Goal: Task Accomplishment & Management: Use online tool/utility

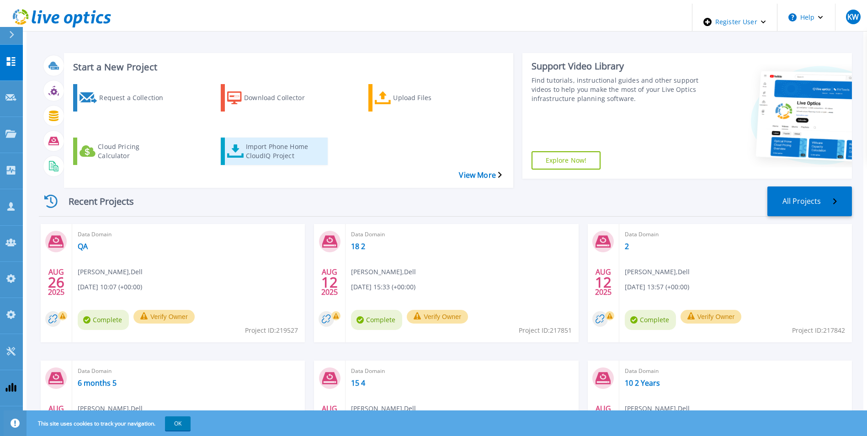
click at [246, 140] on div "Import Phone Home CloudIQ Project" at bounding box center [282, 151] width 73 height 23
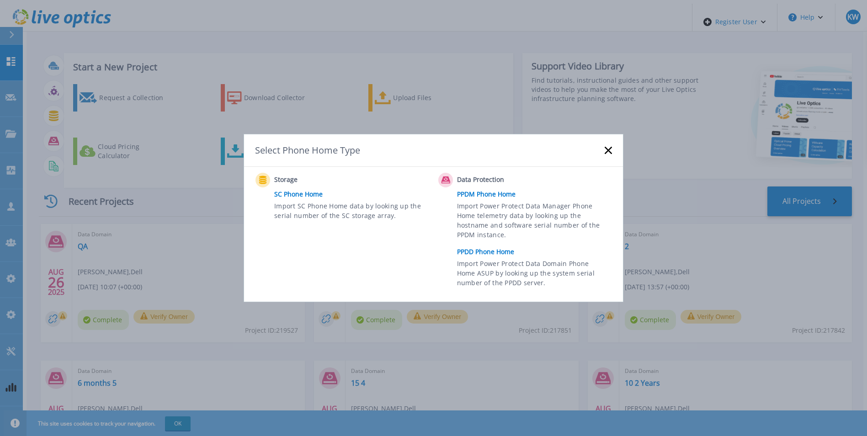
click at [479, 249] on link "PPDD Phone Home" at bounding box center [537, 252] width 160 height 14
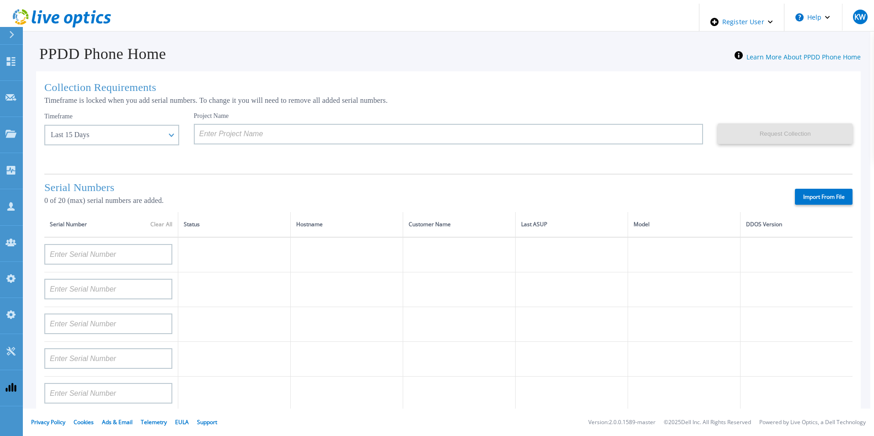
click at [805, 195] on label "Import From File" at bounding box center [824, 197] width 58 height 16
click at [0, 0] on input "Import From File" at bounding box center [0, 0] width 0 height 0
type input "APM00211700095"
type input "APX00232503747"
type input "APM00214914093"
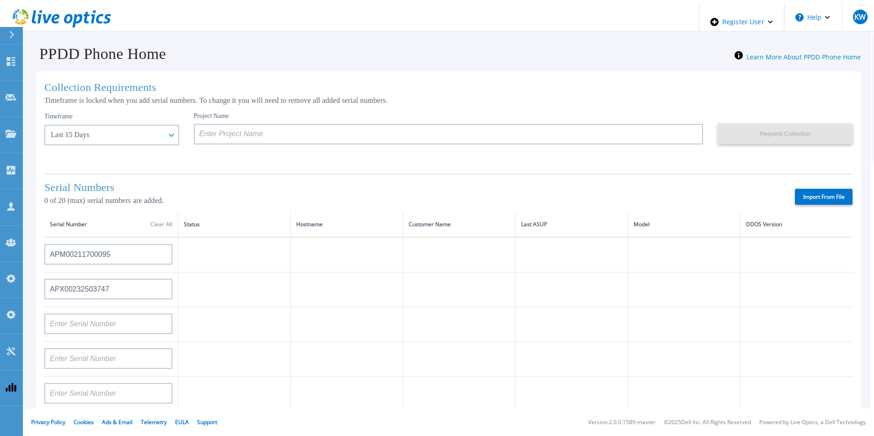
type input "APM00171836329"
type input "APM00212026971"
type input "APM00214914094"
type input "APX00234502218"
type input "APM00212018359"
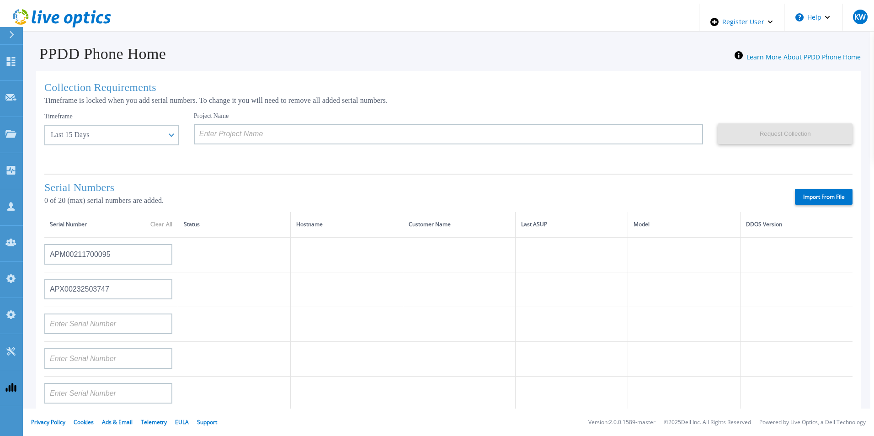
type input "APX00232503745"
type input "APX00232503743"
type input "APM00202011675"
type input "APM00212517749"
type input "APX00232503742"
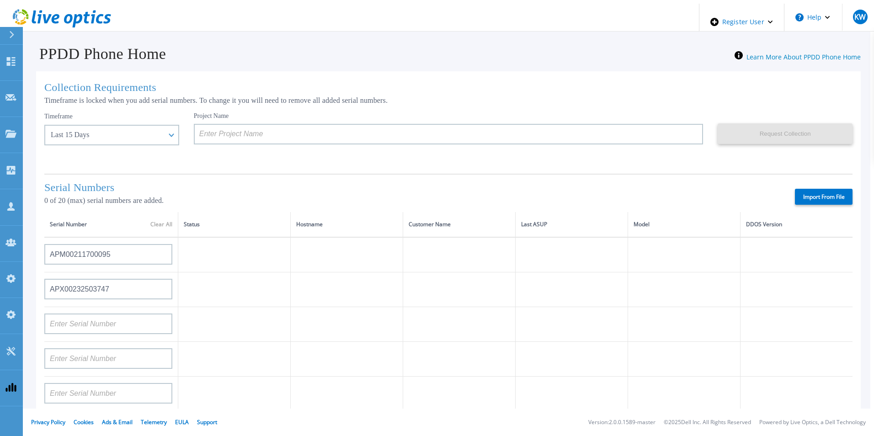
type input "APM00212702822"
type input "APM00212610953"
type input "APM00202614668"
type input "APM00212613652"
type input "APX00222101185"
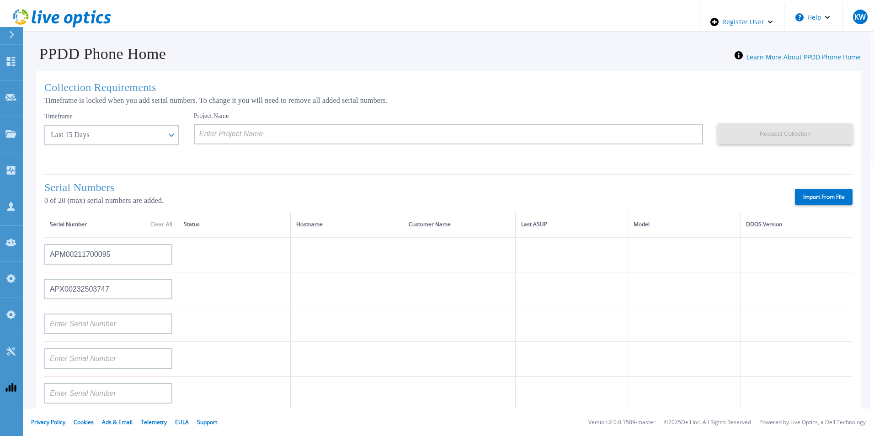
type input "AUDVUX6XJHDJFE"
type input "APM00133543104"
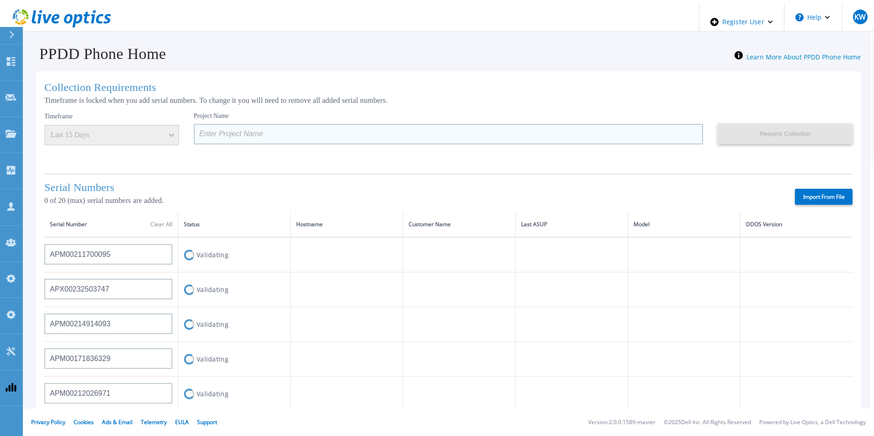
click at [237, 129] on input at bounding box center [449, 134] width 510 height 21
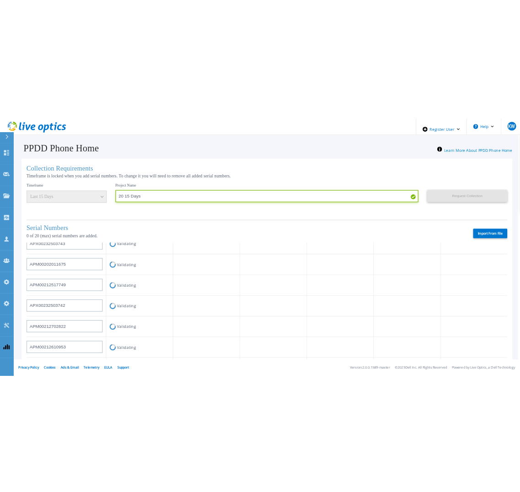
scroll to position [366, 0]
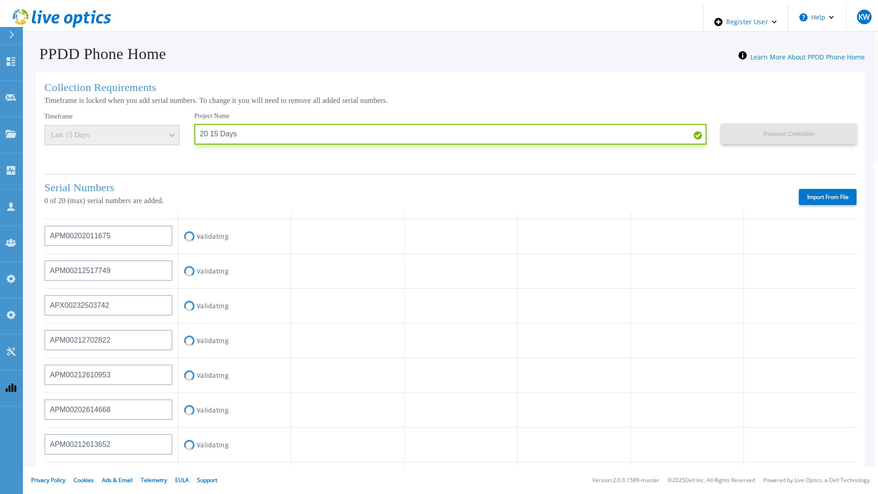
type input "20 15 Days"
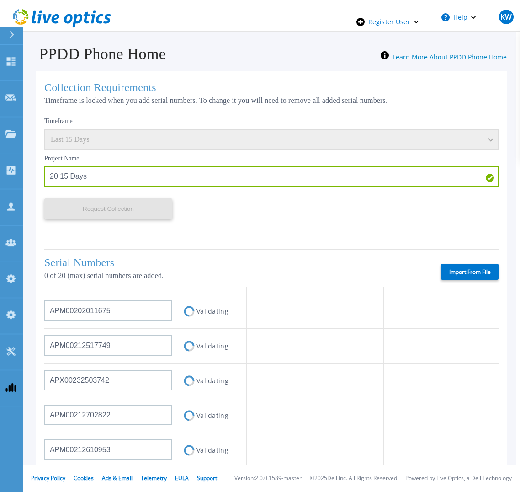
click at [299, 76] on div "Collection Requirements Timeframe is locked when you add serial numbers. To cha…" at bounding box center [271, 366] width 471 height 591
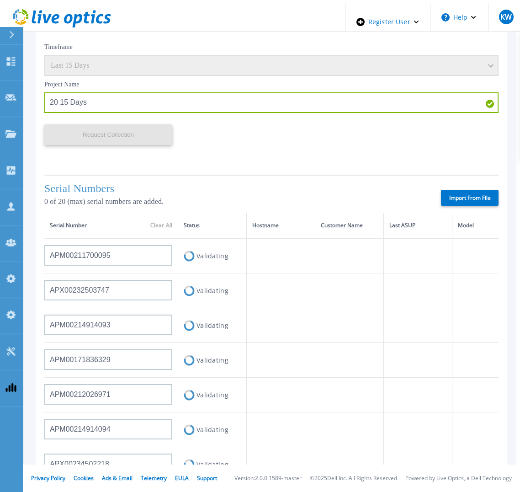
scroll to position [373, 0]
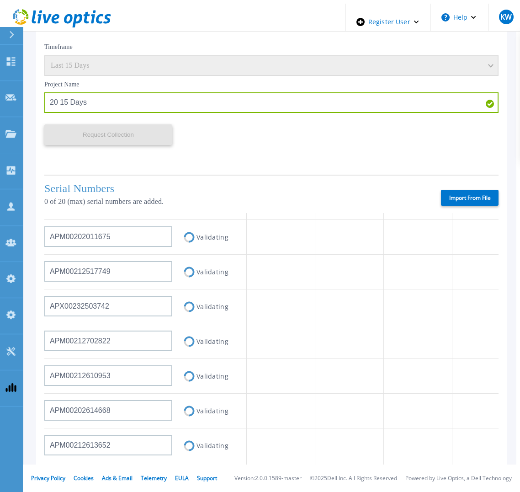
click at [334, 53] on div "Timeframe Last 15 Days Project Name 20 15 Days Request Collection This might ta…" at bounding box center [271, 103] width 454 height 130
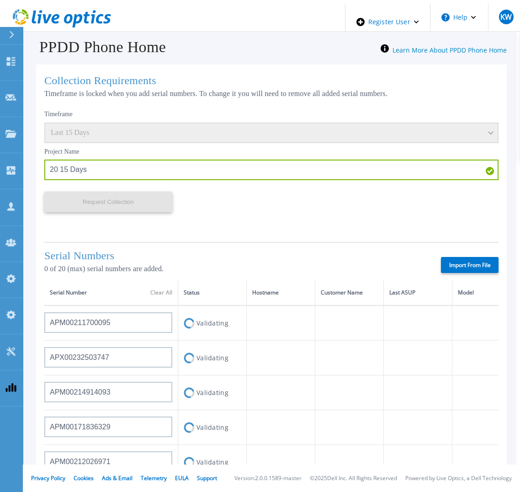
scroll to position [0, 0]
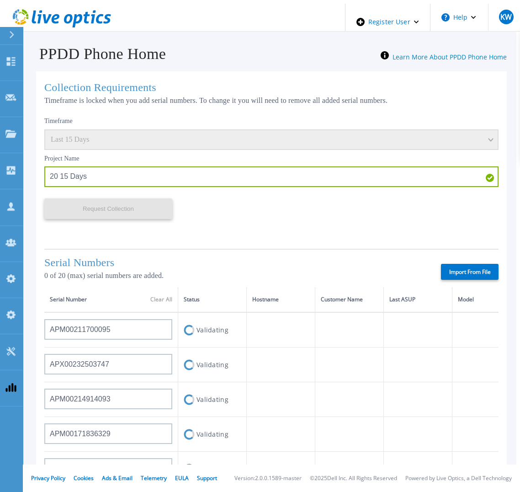
click at [300, 222] on div "Timeframe Last 15 Days Project Name 20 15 Days Request Collection This might ta…" at bounding box center [271, 177] width 454 height 130
drag, startPoint x: 277, startPoint y: 230, endPoint x: 254, endPoint y: 267, distance: 43.9
click at [254, 267] on div "Collection Requirements Timeframe is locked when you add serial numbers. To cha…" at bounding box center [271, 366] width 471 height 591
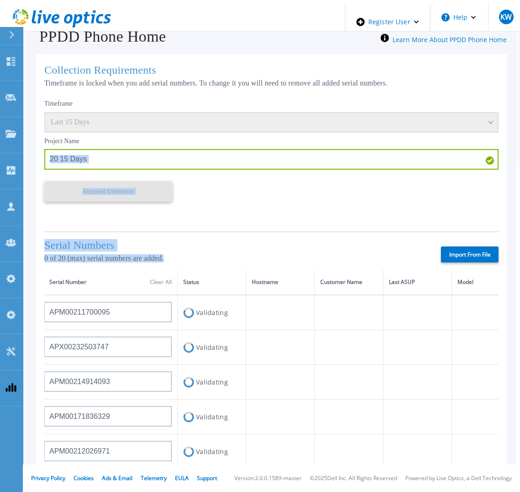
scroll to position [27, 0]
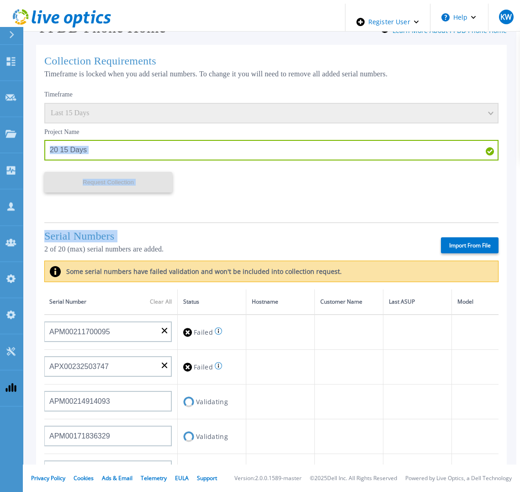
click at [268, 231] on h1 "Serial Numbers" at bounding box center [234, 236] width 381 height 12
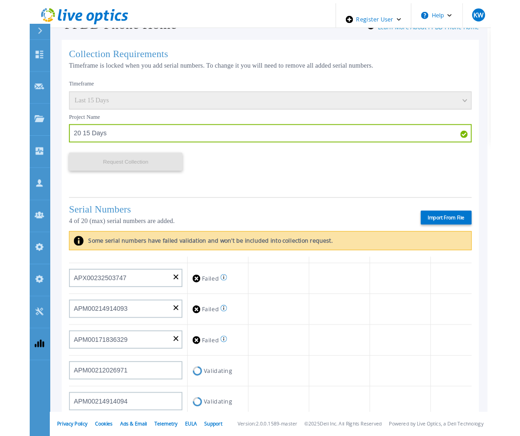
scroll to position [0, 0]
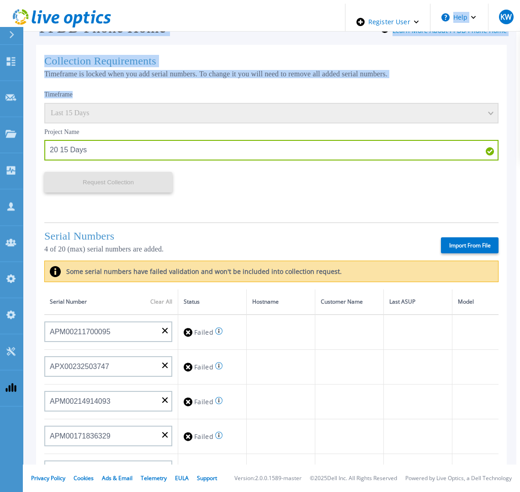
drag, startPoint x: 425, startPoint y: 0, endPoint x: 341, endPoint y: 82, distance: 117.6
click at [341, 82] on div "Register User Help KW Dell Admin User Kieran Whooley Kieran.Whooley@dell.com De…" at bounding box center [260, 250] width 513 height 492
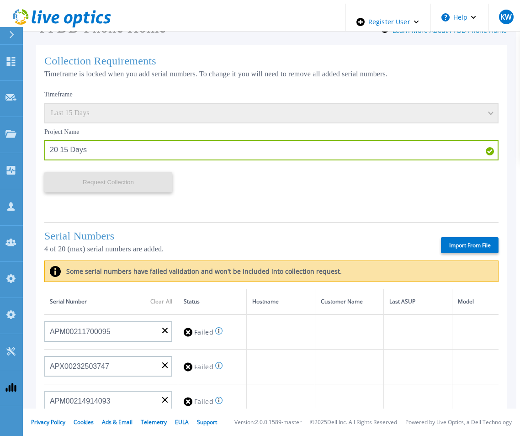
click at [322, 195] on div "Timeframe Last 15 Days Project Name 20 15 Days Request Collection This might ta…" at bounding box center [271, 150] width 454 height 130
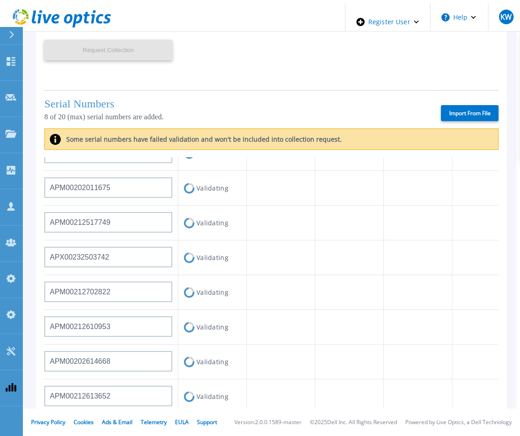
scroll to position [360, 0]
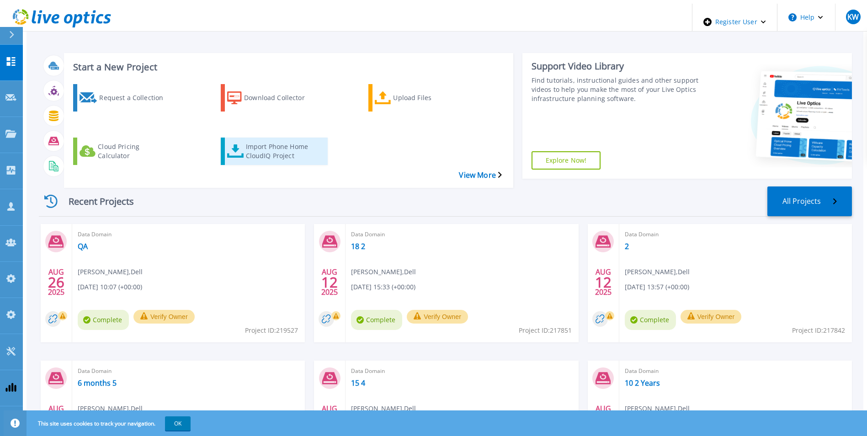
click at [275, 140] on div "Import Phone Home CloudIQ Project" at bounding box center [282, 151] width 73 height 23
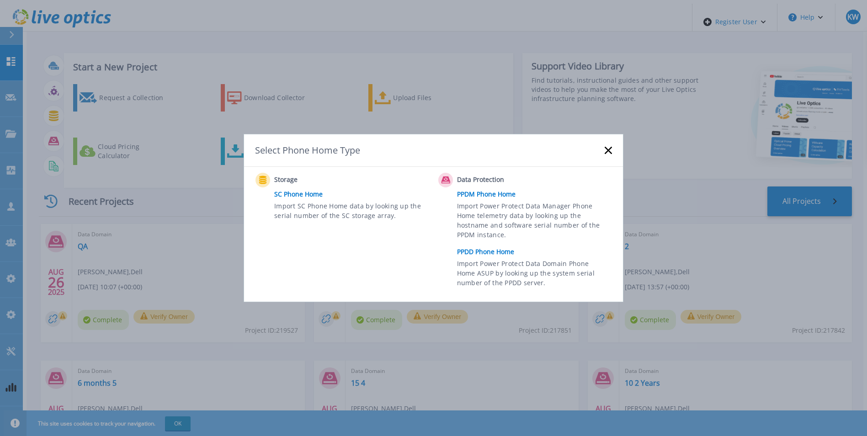
click at [481, 252] on link "PPDD Phone Home" at bounding box center [537, 252] width 160 height 14
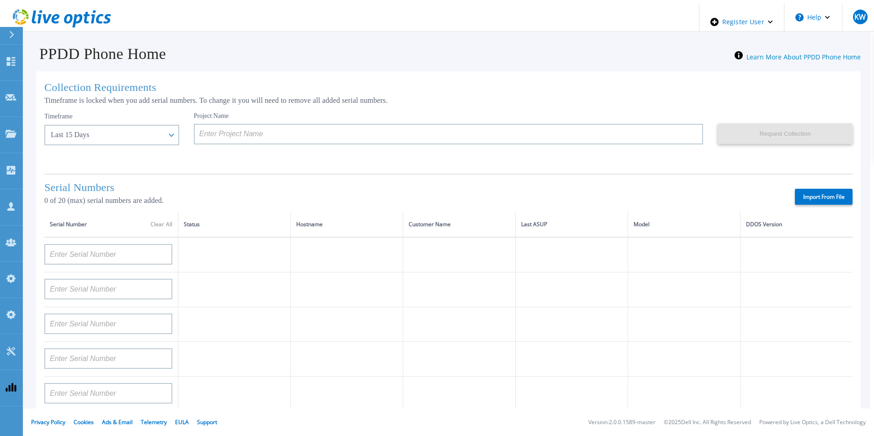
click at [821, 192] on label "Import From File" at bounding box center [824, 197] width 58 height 16
click at [0, 0] on input "Import From File" at bounding box center [0, 0] width 0 height 0
type input "APM00211700095"
type input "APX00232503747"
type input "APM00214914093"
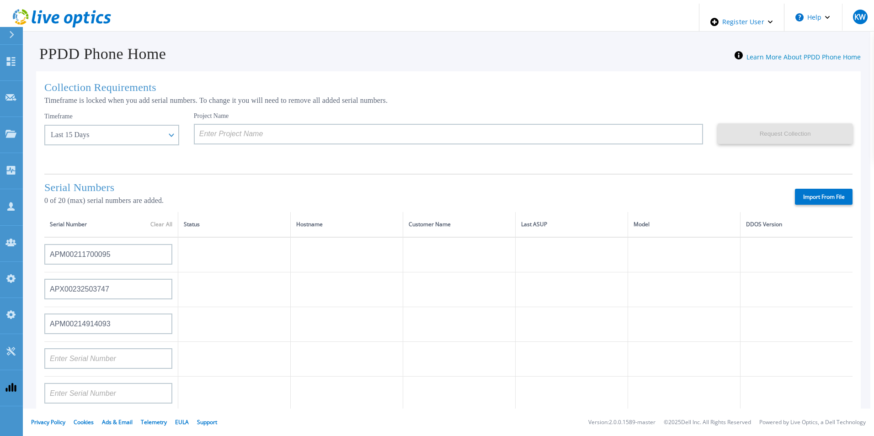
type input "APM00171836329"
type input "APM00212026971"
type input "APM00214914094"
type input "APX00234502218"
type input "APM00212018359"
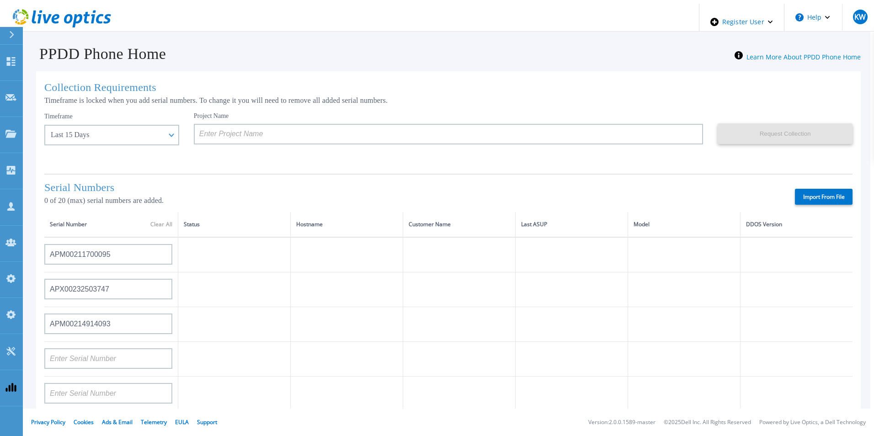
type input "APX00232503745"
type input "APX00232503743"
type input "APM00202011675"
type input "APM00212517749"
type input "APX00232503742"
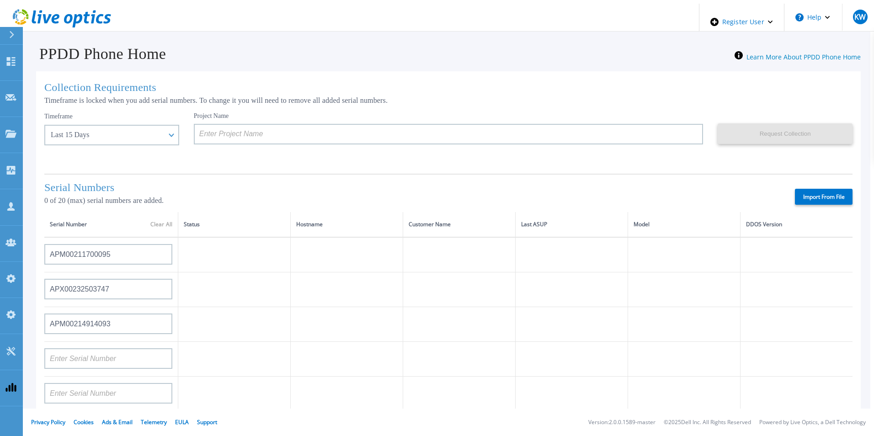
type input "APM00212702822"
type input "APM00212610953"
type input "APM00202614668"
type input "APM00212613652"
type input "APX00222101185"
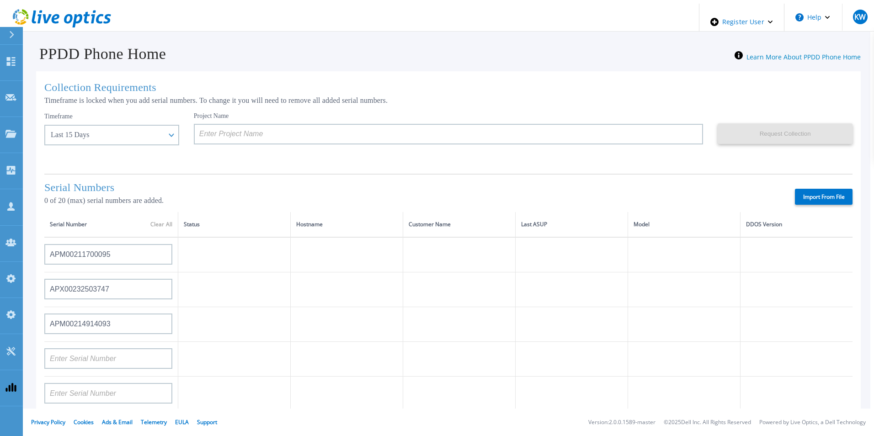
type input "AUDVUX6XJHDJFE"
type input "APM00133543104"
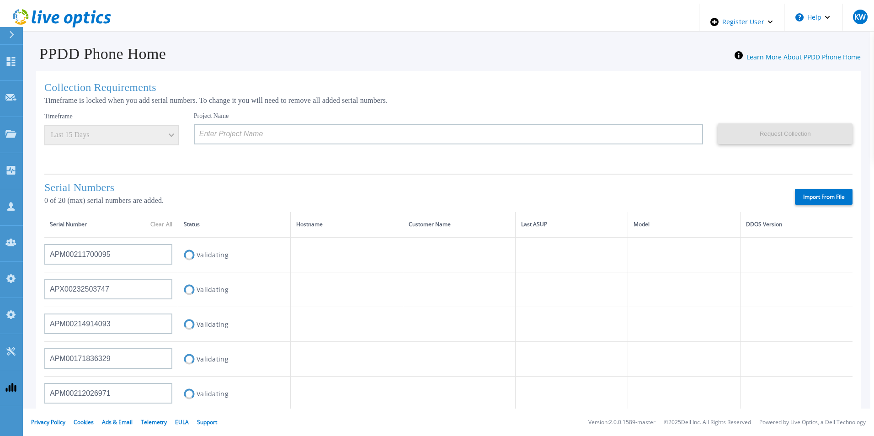
click at [53, 9] on icon at bounding box center [62, 18] width 98 height 19
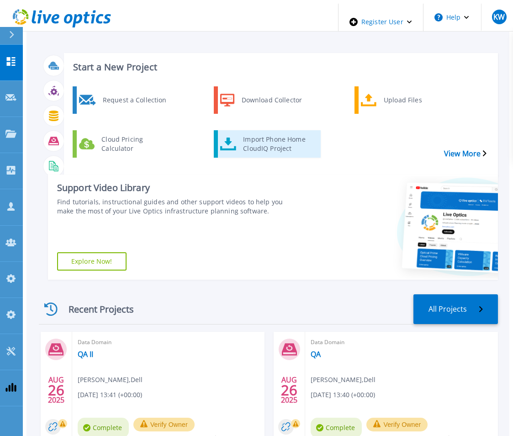
click at [245, 133] on div "Import Phone Home CloudIQ Project" at bounding box center [278, 144] width 78 height 23
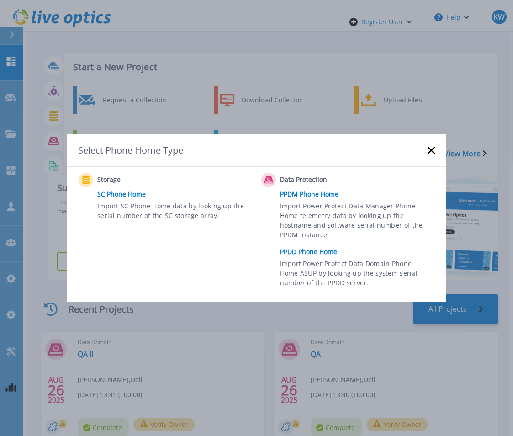
click at [309, 246] on link "PPDD Phone Home" at bounding box center [360, 252] width 160 height 14
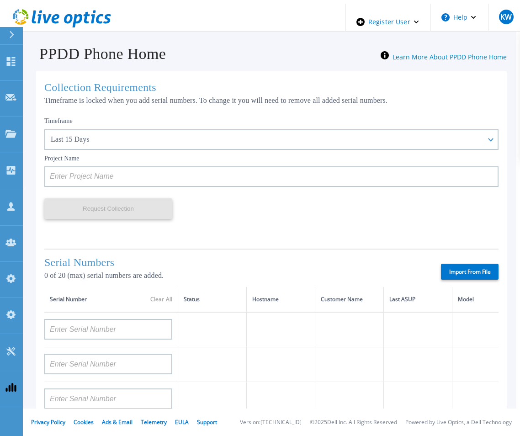
click at [462, 270] on label "Import From File" at bounding box center [470, 272] width 58 height 16
click at [0, 0] on input "Import From File" at bounding box center [0, 0] width 0 height 0
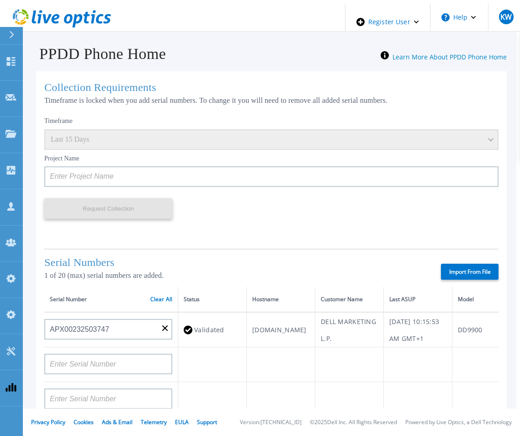
click at [448, 265] on label "Import From File" at bounding box center [470, 272] width 58 height 16
click at [0, 0] on input "Import From File" at bounding box center [0, 0] width 0 height 0
type input "APM00211700095"
type input "APX00232503747"
type input "APM00214914093"
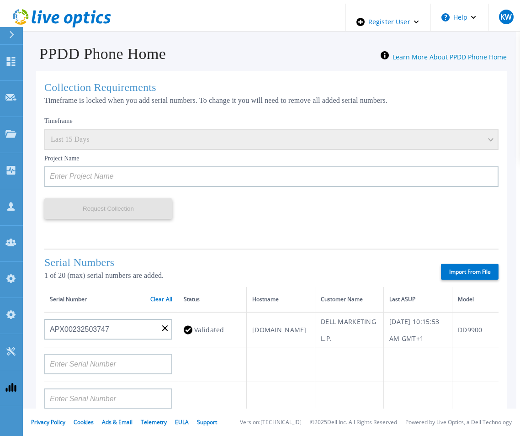
type input "APM00171836329"
type input "APM00212026971"
type input "APM00214914094"
type input "APX00234502218"
type input "APM00212018359"
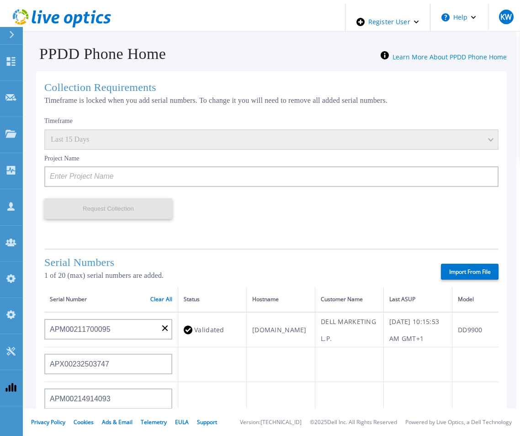
type input "APX00232503745"
type input "APX00232503743"
type input "APM00202011675"
type input "APM00212517749"
type input "APX00232503742"
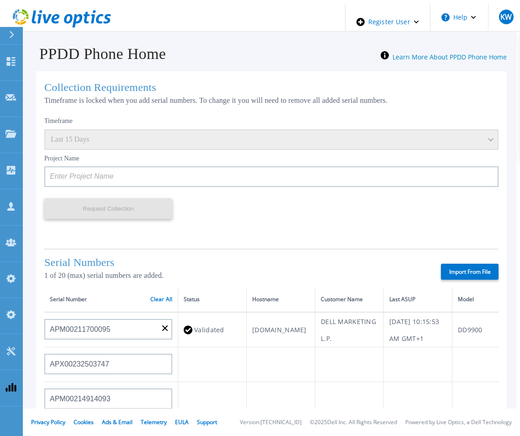
type input "APM00212702822"
type input "APM00212610953"
type input "APM00202614668"
type input "APM00212613652"
type input "APX00222101185"
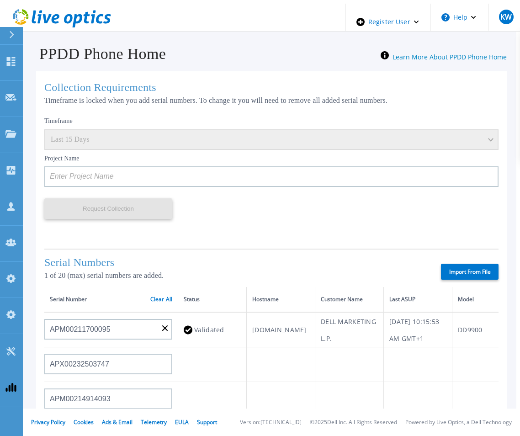
type input "AUDVUX6XJHDJFE"
type input "APM00133543104"
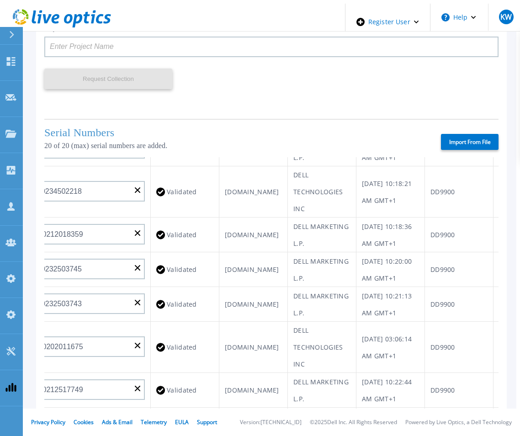
scroll to position [0, 27]
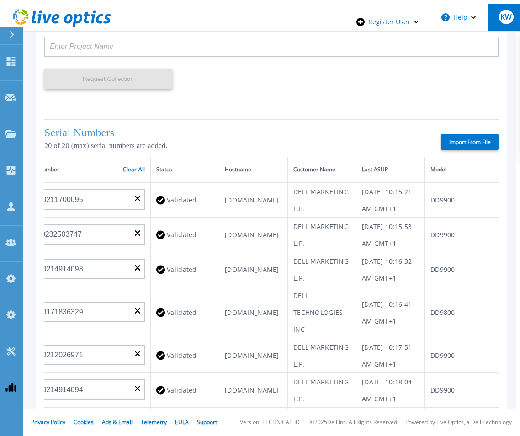
click at [512, 9] on button "KW" at bounding box center [506, 17] width 36 height 27
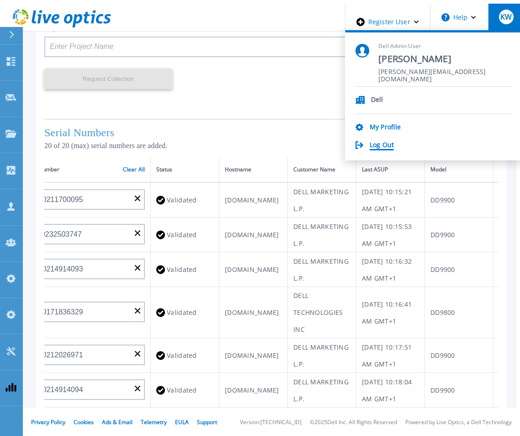
click at [394, 141] on link "Log Out" at bounding box center [382, 145] width 24 height 9
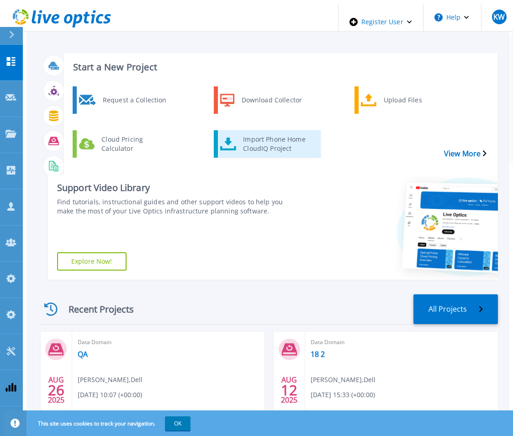
click at [261, 138] on div "Import Phone Home CloudIQ Project" at bounding box center [278, 144] width 78 height 23
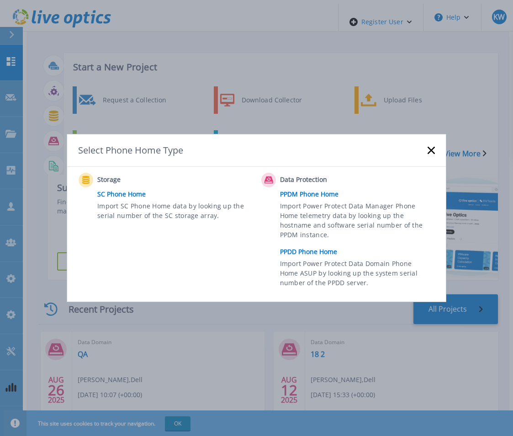
click at [314, 252] on link "PPDD Phone Home" at bounding box center [360, 252] width 160 height 14
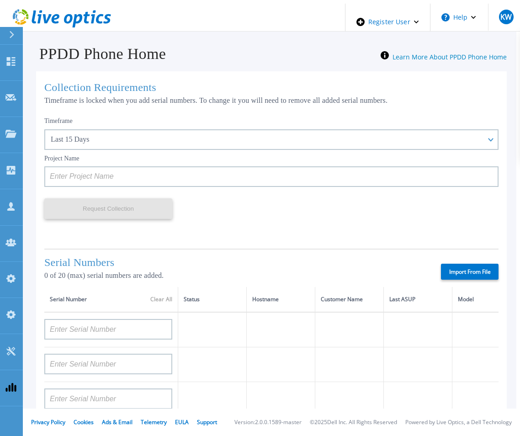
click at [457, 276] on label "Import From File" at bounding box center [470, 272] width 58 height 16
click at [0, 0] on input "Import From File" at bounding box center [0, 0] width 0 height 0
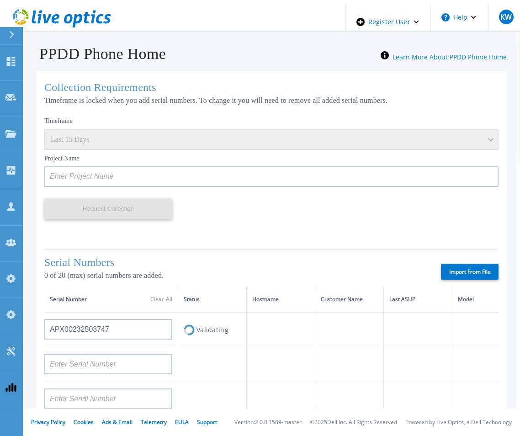
click at [271, 206] on div "Timeframe Last 15 Days Project Name Request Collection This might take a few mi…" at bounding box center [271, 177] width 454 height 130
click at [441, 265] on label "Import From File" at bounding box center [470, 272] width 58 height 16
click at [0, 0] on input "Import From File" at bounding box center [0, 0] width 0 height 0
type input "APM00211700095"
type input "APX00232503747"
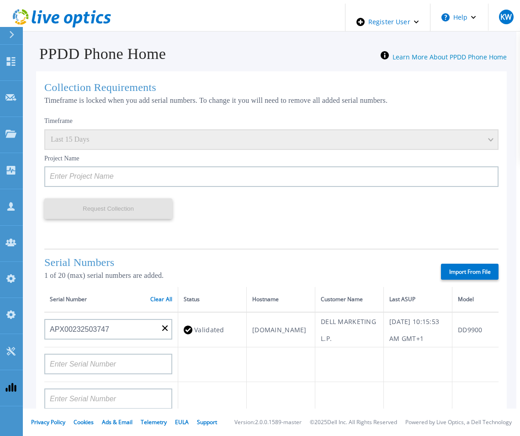
type input "APM00214914093"
type input "APM00171836329"
type input "APM00212026971"
type input "APM00214914094"
type input "APX00234502218"
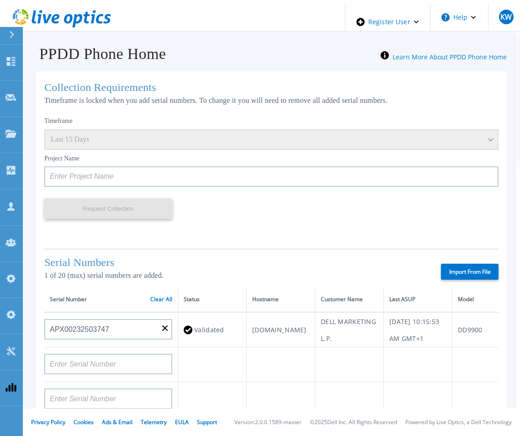
type input "APM00212018359"
type input "APX00232503745"
type input "APX00232503743"
type input "APM00202011675"
type input "APM00212517749"
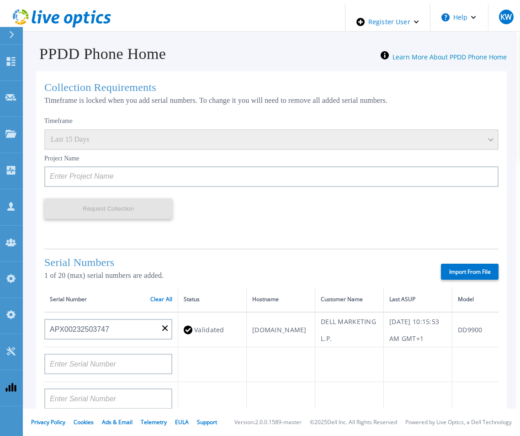
type input "APX00232503742"
type input "APM00212702822"
type input "APM00212610953"
type input "APM00202614668"
type input "APM00212613652"
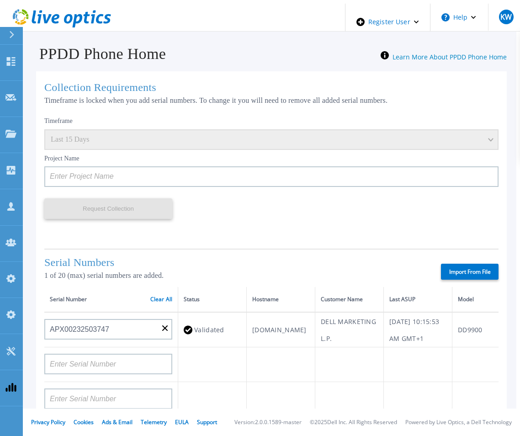
type input "APX00222101185"
type input "AUDVUX6XJHDJFE"
type input "APM00133543104"
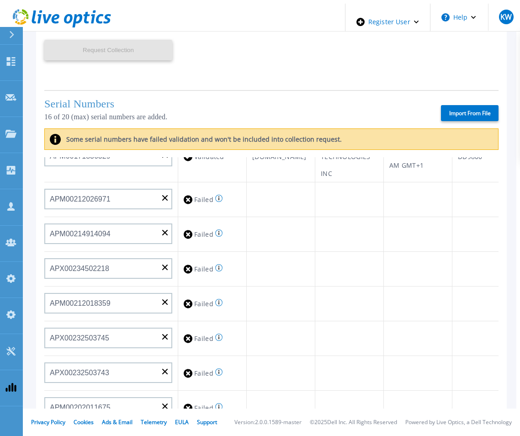
scroll to position [163, 0]
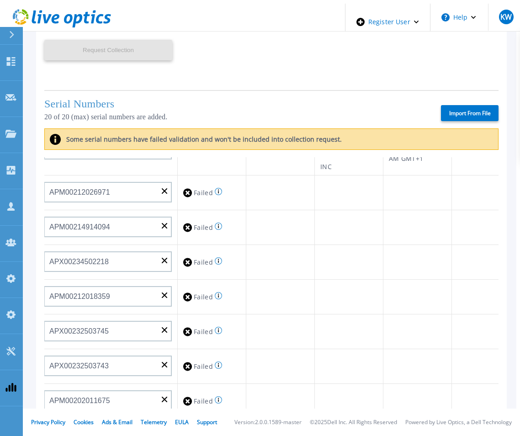
click at [68, 9] on icon at bounding box center [62, 18] width 98 height 19
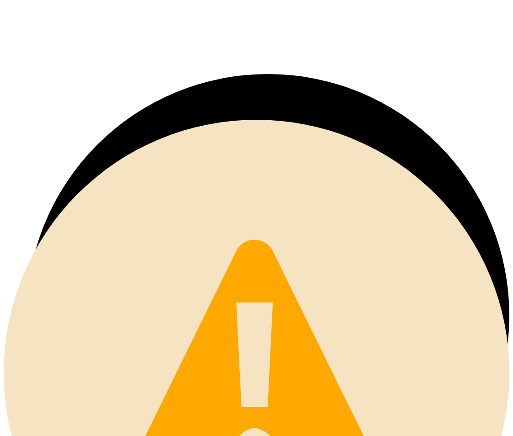
click at [4, 4] on use at bounding box center [4, 4] width 0 height 0
click at [201, 4] on header at bounding box center [257, 39] width 506 height 70
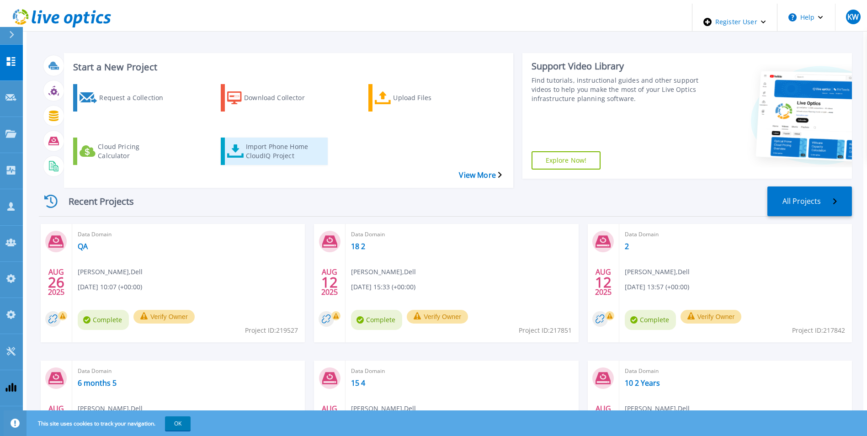
click at [246, 140] on div "Import Phone Home CloudIQ Project" at bounding box center [282, 151] width 73 height 23
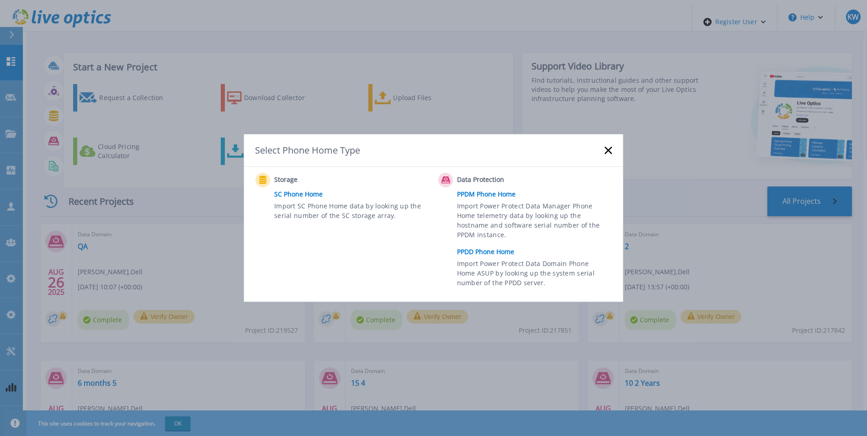
click at [492, 250] on link "PPDD Phone Home" at bounding box center [537, 252] width 160 height 14
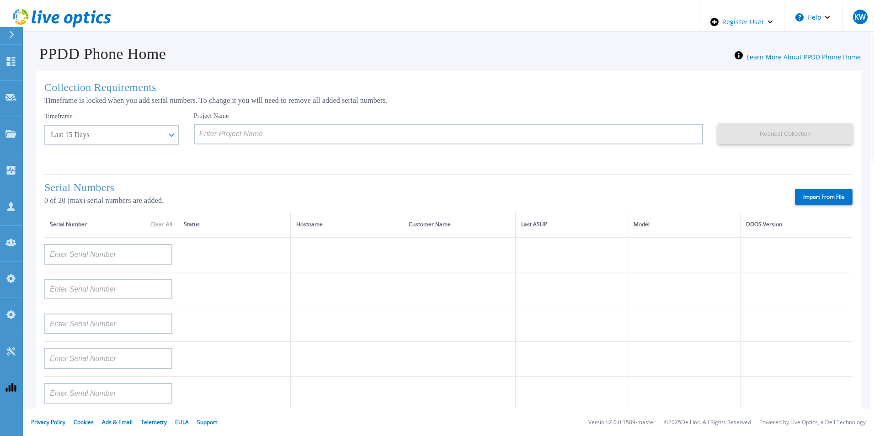
click at [826, 189] on label "Import From File" at bounding box center [824, 197] width 58 height 16
click at [0, 0] on input "Import From File" at bounding box center [0, 0] width 0 height 0
type input "APM00211700095"
type input "APX00232503747"
type input "APM00214914093"
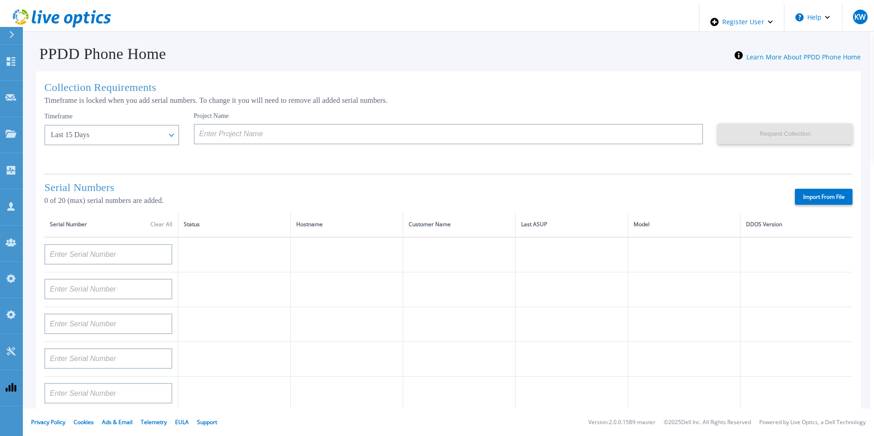
type input "APM00171836329"
type input "APM00212026971"
type input "APM00214914094"
type input "APX00234502218"
type input "APM00212018359"
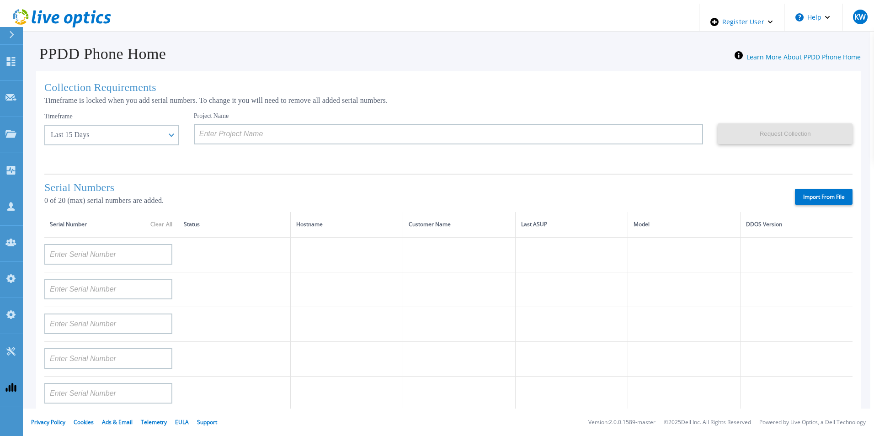
type input "APX00232503745"
type input "APX00232503743"
type input "APM00202011675"
type input "APM00212517749"
type input "APX00232503742"
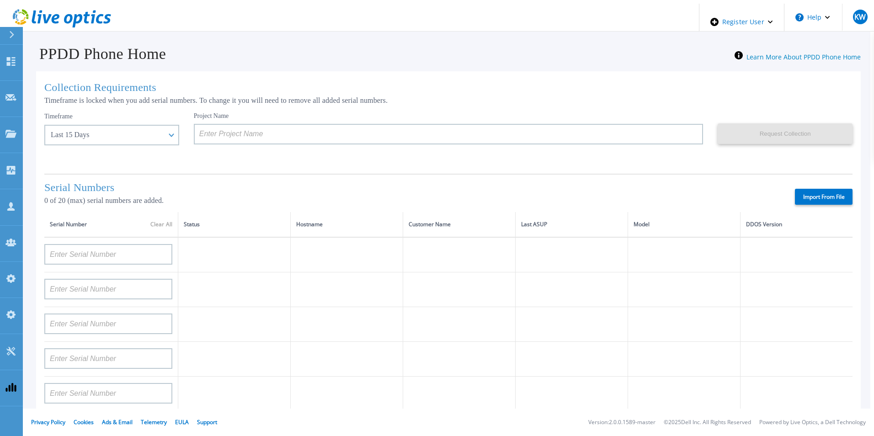
type input "APM00212702822"
type input "APM00212610953"
type input "APM00202614668"
type input "APM00212613652"
type input "APX00222101185"
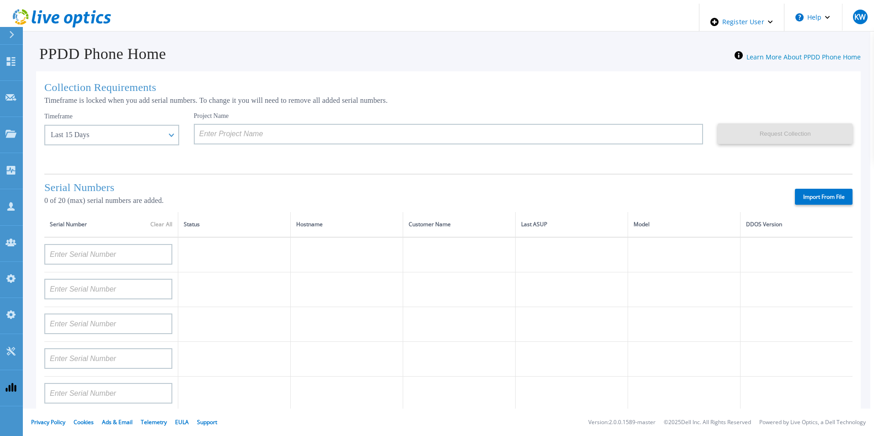
type input "AUDVUX6XJHDJFE"
type input "APM00133543104"
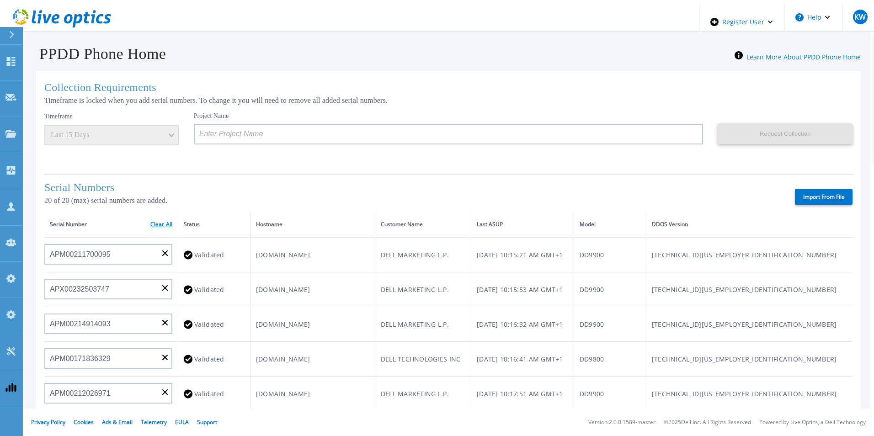
click at [162, 223] on link "Clear All" at bounding box center [161, 224] width 22 height 6
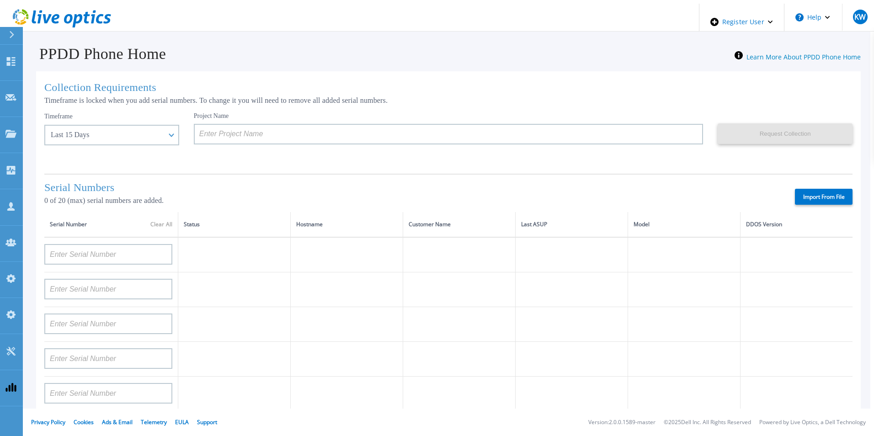
click at [827, 190] on label "Import From File" at bounding box center [824, 197] width 58 height 16
click at [0, 0] on input "Import From File" at bounding box center [0, 0] width 0 height 0
type input "APM00211700095"
type input "APX00232503747"
type input "APM00214914093"
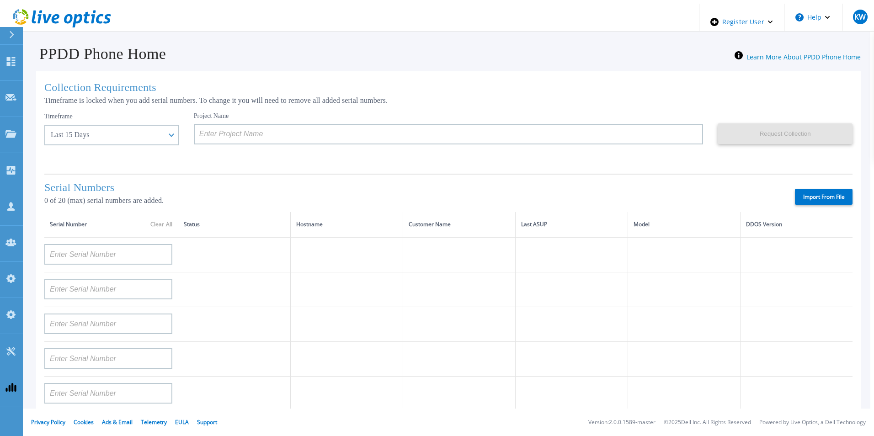
type input "APM00171836329"
type input "APM00212026971"
type input "APM00214914094"
type input "APX00234502218"
type input "APM00212018359"
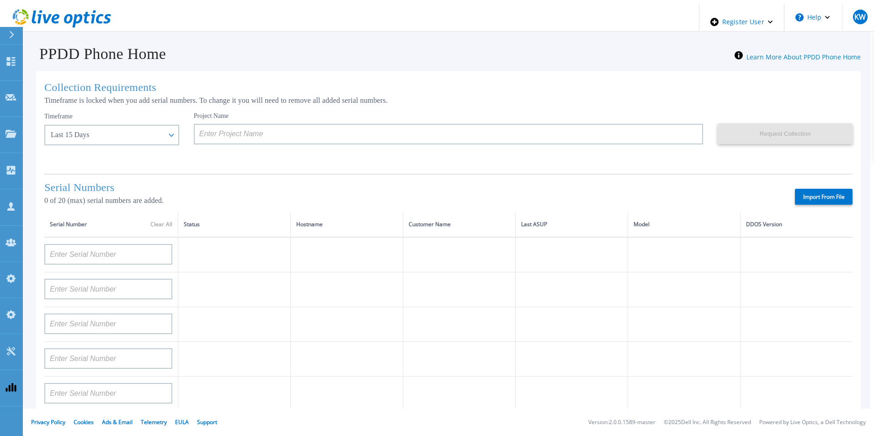
type input "APX00232503745"
type input "APX00232503743"
type input "APM00193603655"
type input "APM00212517749"
type input "APX00232503742"
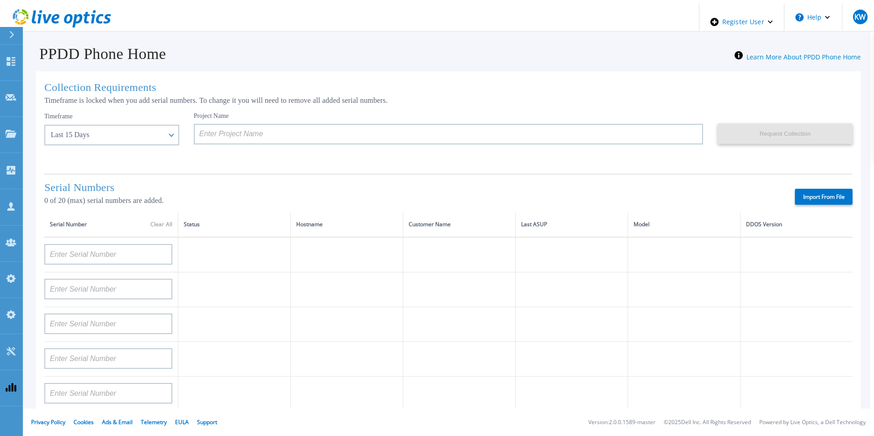
type input "APM00212702822"
type input "APM00212610953"
type input "APM00202614668"
type input "APM00212613652"
type input "APX00222101185"
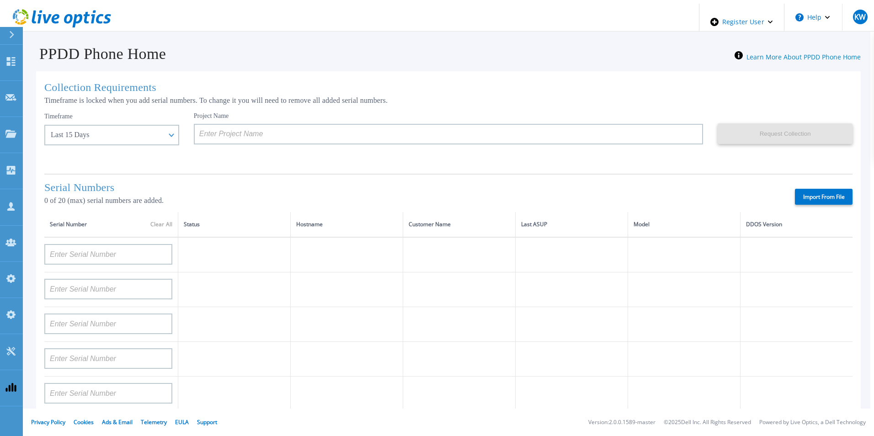
type input "AUDVUX6XJHDJFE"
type input "APM00133543104"
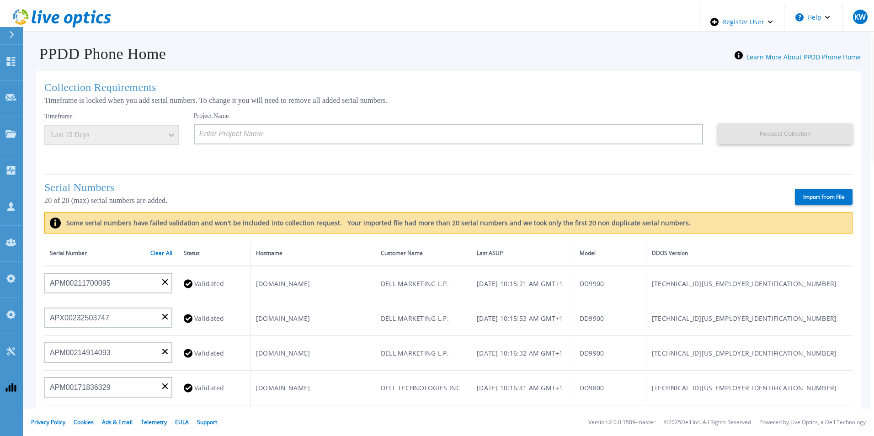
click at [59, 21] on icon at bounding box center [62, 18] width 98 height 19
